Goal: Task Accomplishment & Management: Manage account settings

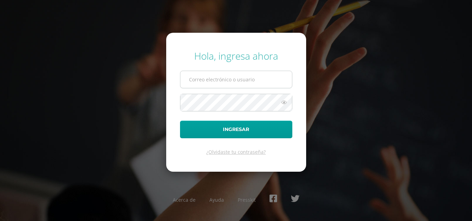
click at [254, 81] on input "text" at bounding box center [235, 79] width 111 height 17
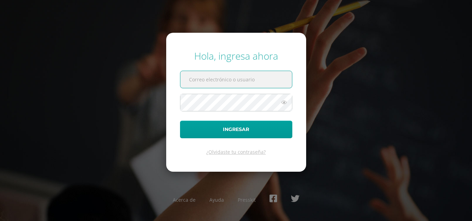
click at [236, 77] on input "text" at bounding box center [235, 79] width 111 height 17
type input "alumno24jnmg2@integralamericano.edu.gt"
click at [282, 100] on icon at bounding box center [283, 102] width 9 height 8
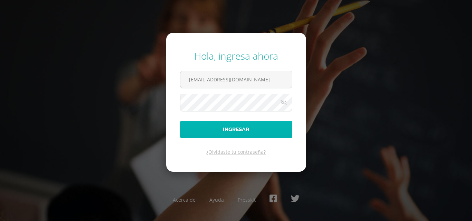
click at [265, 125] on button "Ingresar" at bounding box center [236, 130] width 112 height 18
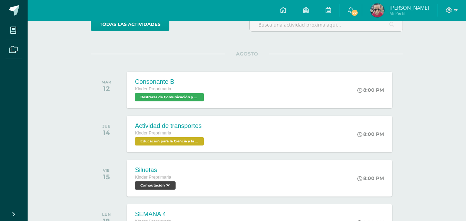
scroll to position [65, 0]
drag, startPoint x: 361, startPoint y: 8, endPoint x: 379, endPoint y: 44, distance: 40.6
click at [353, 8] on icon at bounding box center [351, 10] width 6 height 6
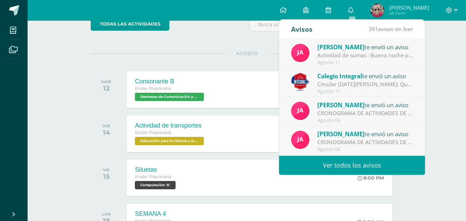
click at [331, 52] on div "Actividad de sumas : Buena noche papitos, envió plantillas para la actividad de…" at bounding box center [366, 55] width 96 height 8
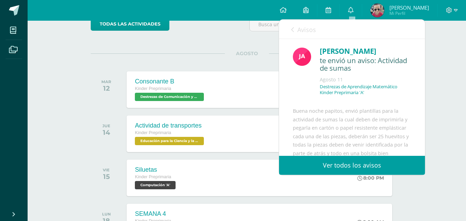
scroll to position [115, 0]
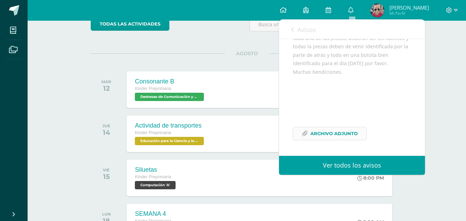
click at [340, 134] on span "Archivo Adjunto" at bounding box center [334, 133] width 47 height 13
